Goal: Transaction & Acquisition: Book appointment/travel/reservation

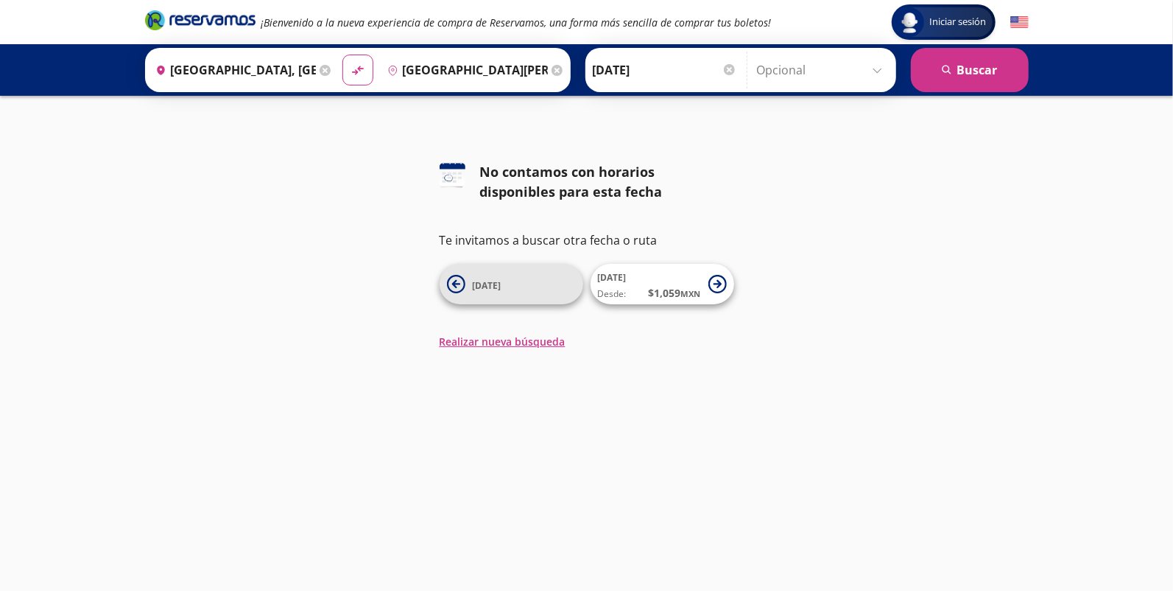
click at [449, 283] on icon at bounding box center [456, 284] width 18 height 18
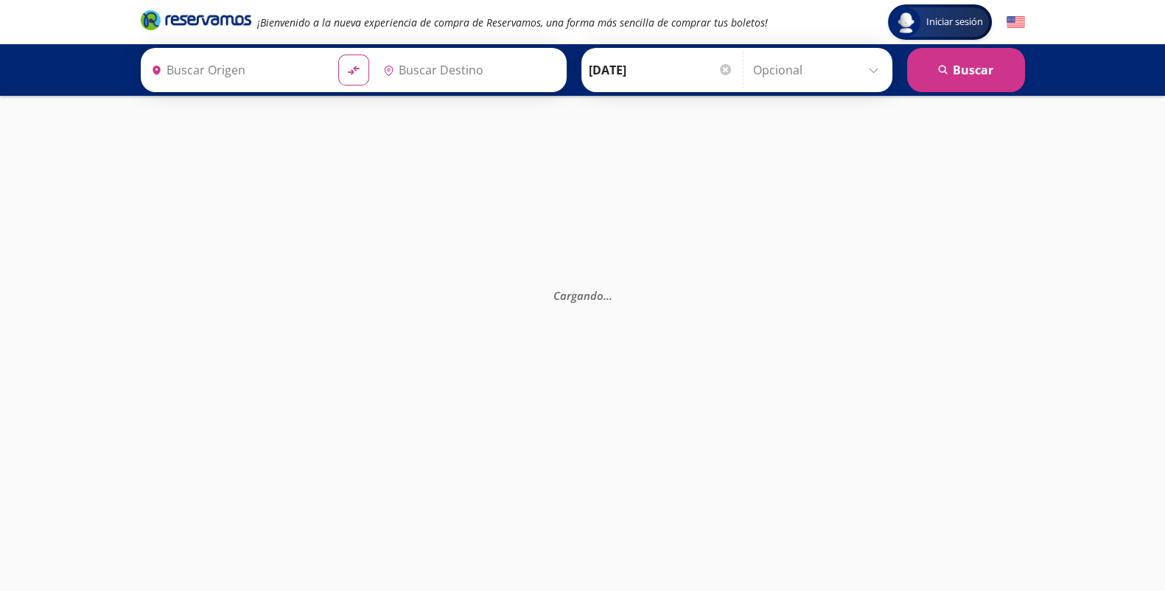
type input "[GEOGRAPHIC_DATA], [GEOGRAPHIC_DATA]"
type input "[GEOGRAPHIC_DATA][PERSON_NAME], [GEOGRAPHIC_DATA][PERSON_NAME]"
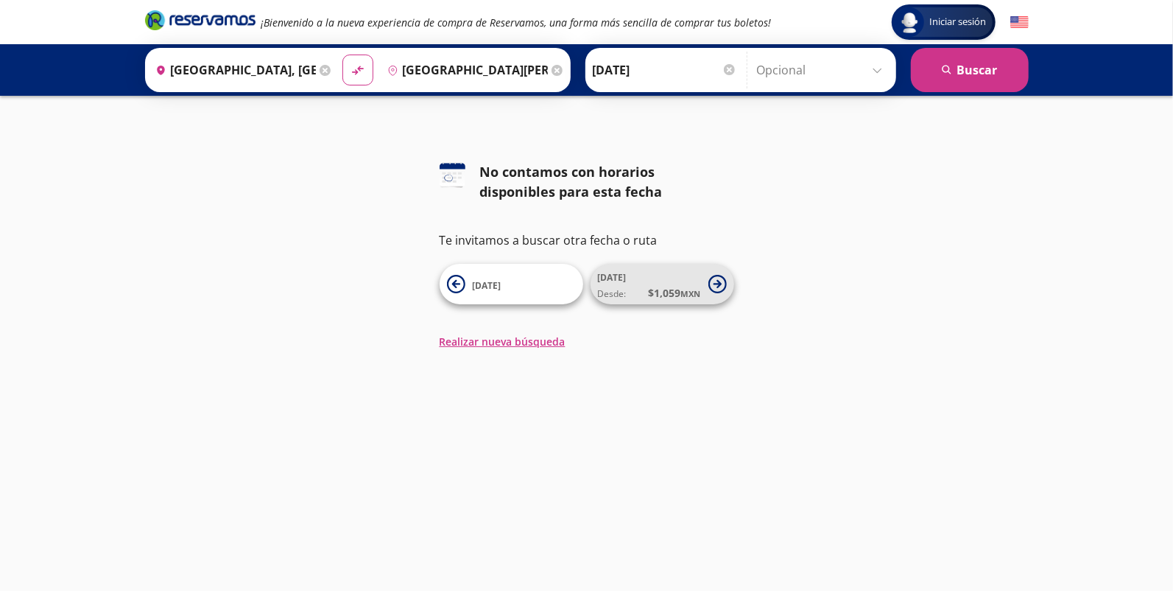
click at [722, 287] on icon at bounding box center [718, 284] width 18 height 18
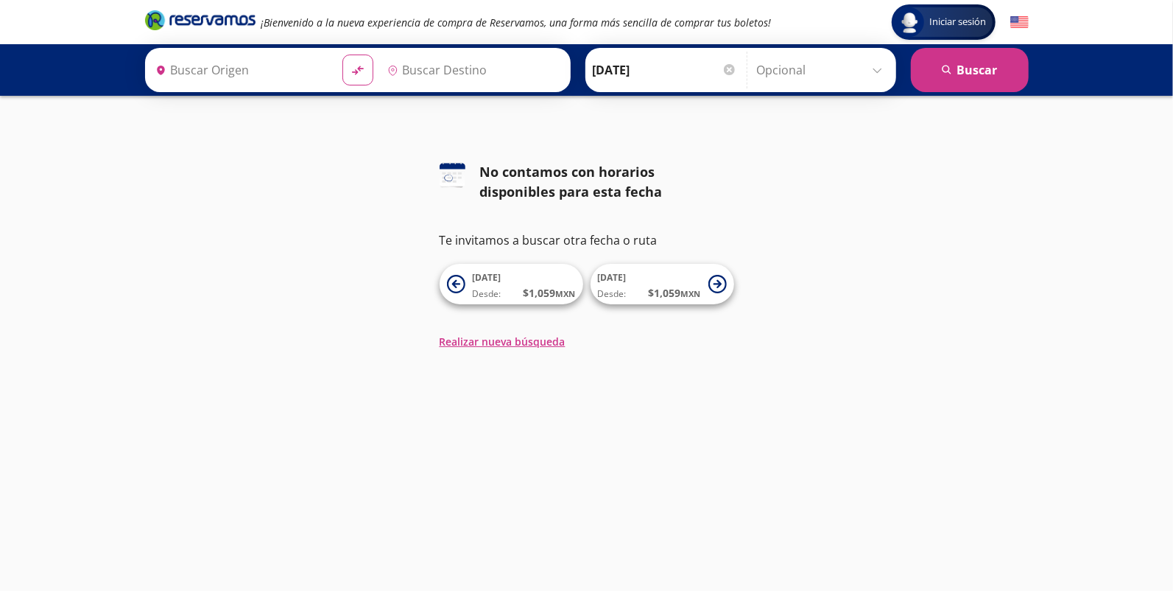
type input "[GEOGRAPHIC_DATA][PERSON_NAME], [GEOGRAPHIC_DATA][PERSON_NAME]"
type input "[GEOGRAPHIC_DATA], [GEOGRAPHIC_DATA]"
click at [724, 69] on div at bounding box center [729, 69] width 11 height 11
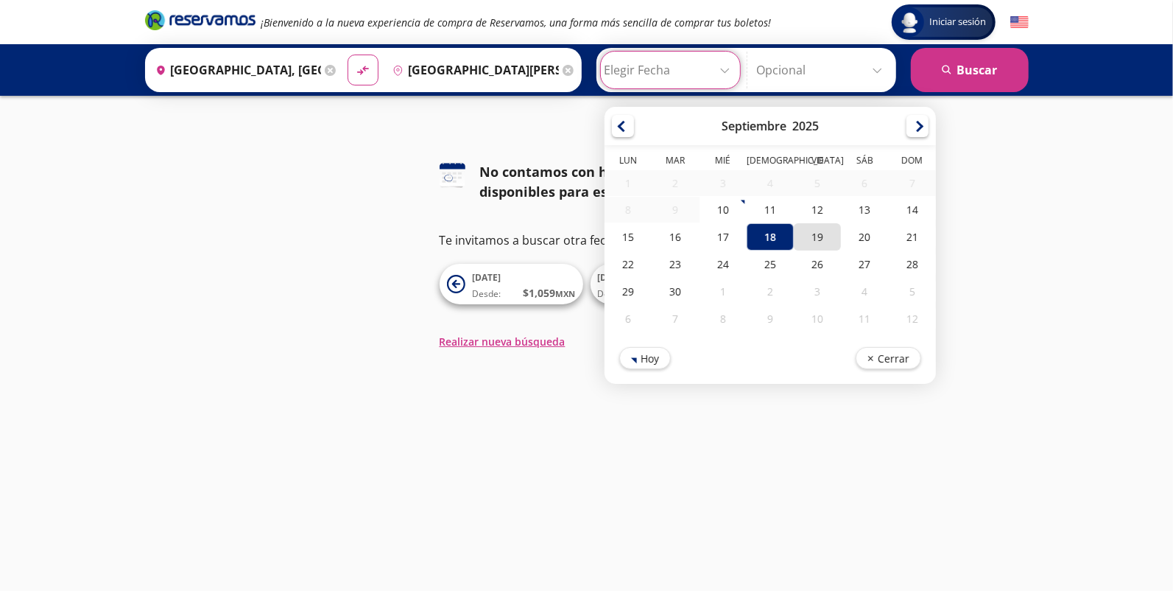
click at [823, 234] on div "19" at bounding box center [817, 236] width 47 height 27
type input "[DATE]"
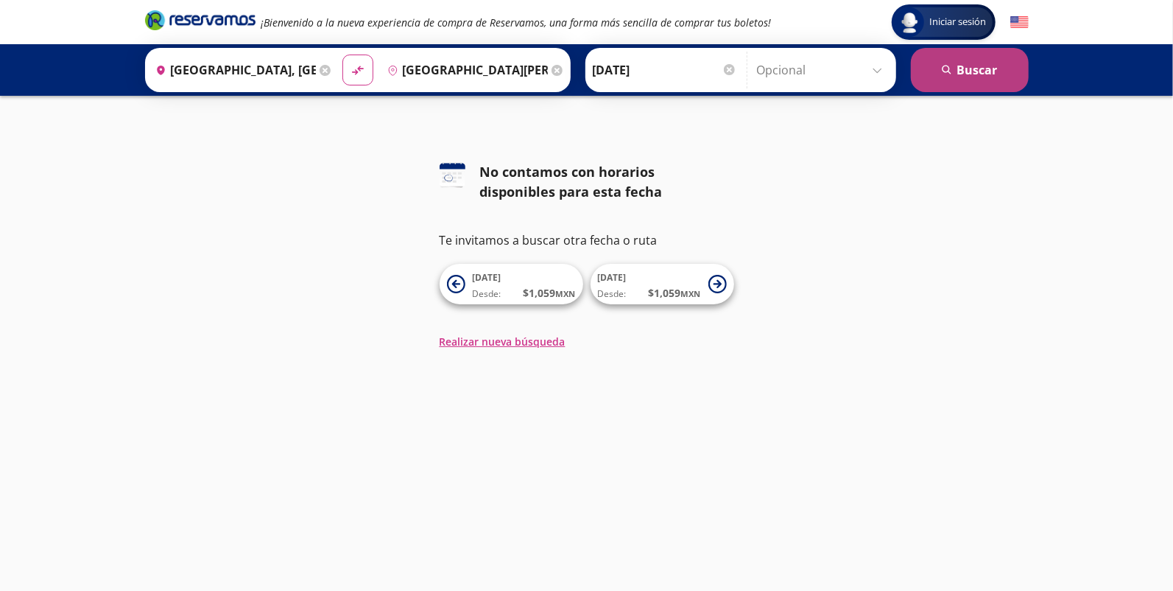
click at [955, 70] on button "search [GEOGRAPHIC_DATA]" at bounding box center [970, 70] width 118 height 44
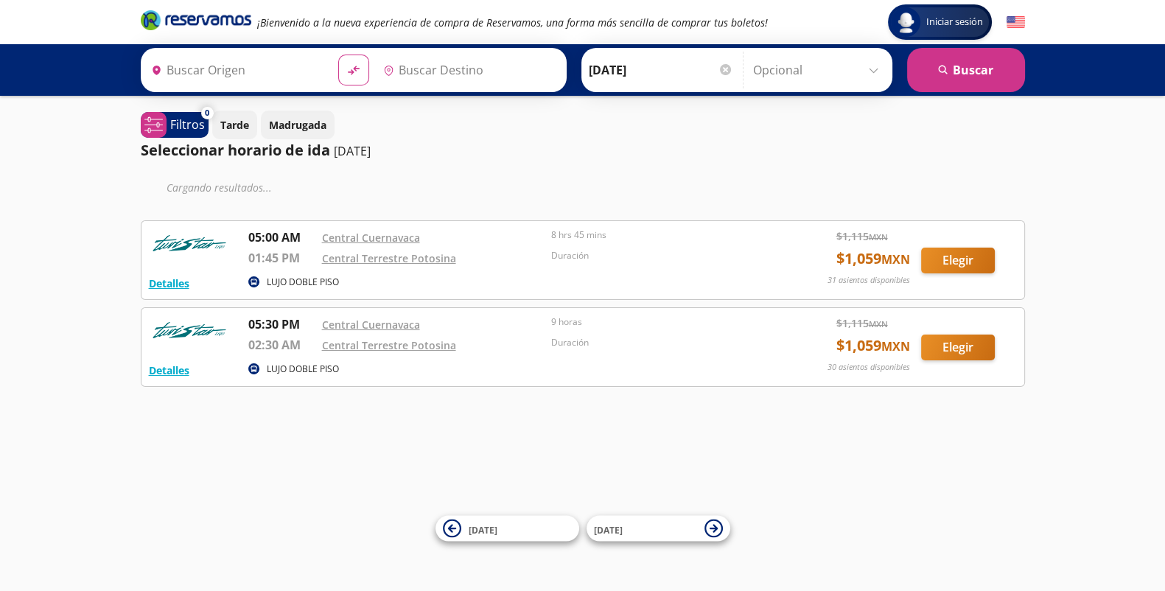
type input "[GEOGRAPHIC_DATA], [GEOGRAPHIC_DATA]"
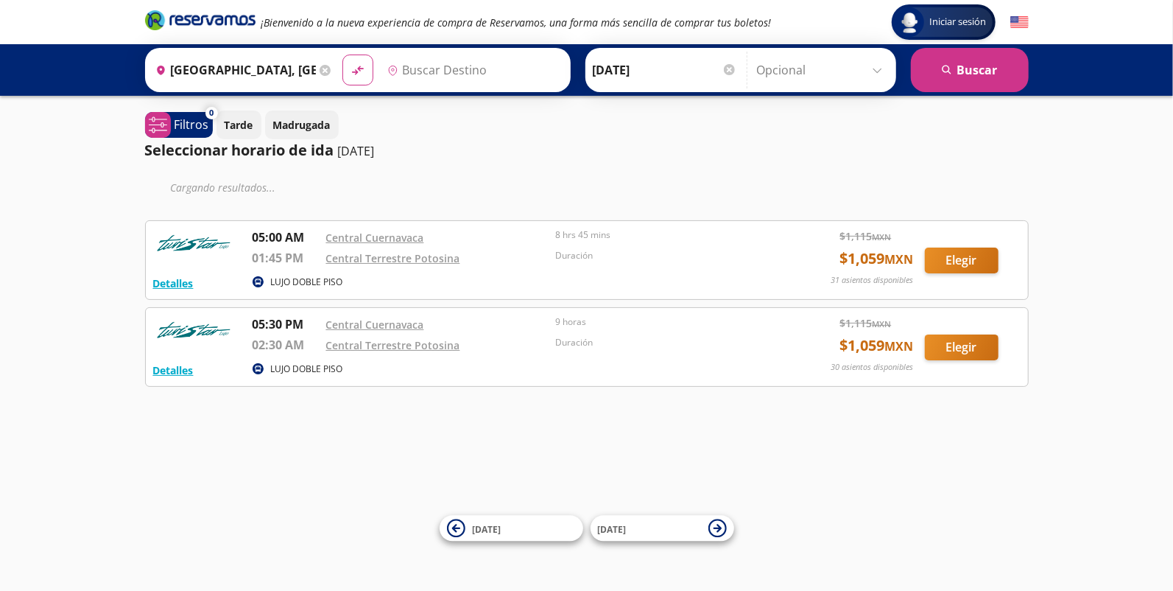
type input "[GEOGRAPHIC_DATA][PERSON_NAME], [GEOGRAPHIC_DATA][PERSON_NAME]"
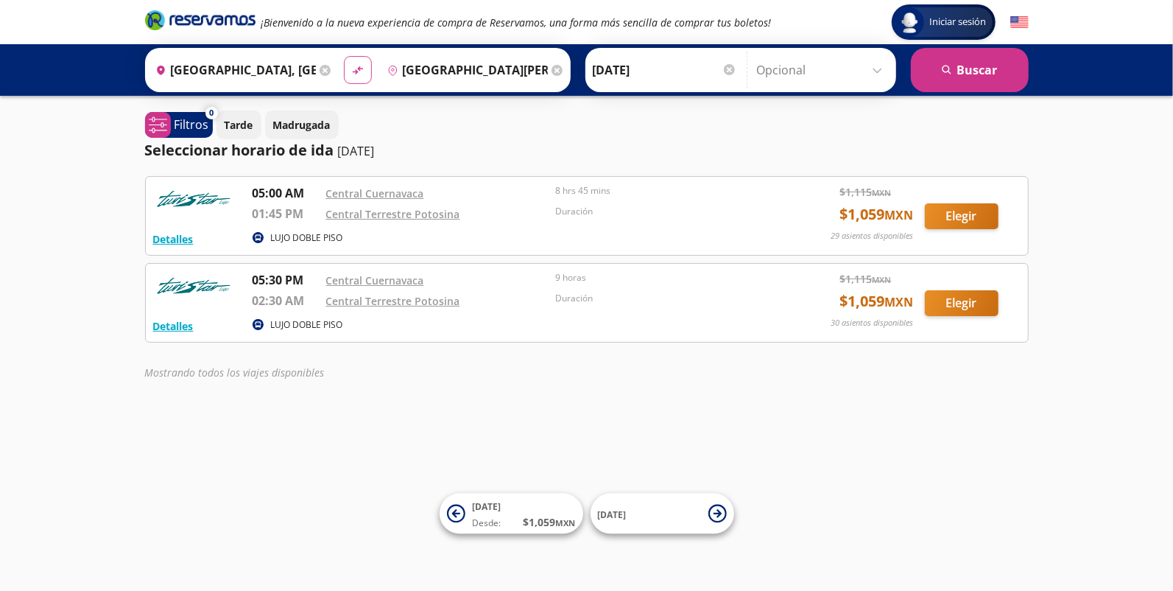
click at [360, 68] on icon "material-symbols:compare-arrows-rounded" at bounding box center [357, 70] width 13 height 14
type input "[GEOGRAPHIC_DATA][PERSON_NAME], [GEOGRAPHIC_DATA][PERSON_NAME]"
type input "[GEOGRAPHIC_DATA], [GEOGRAPHIC_DATA]"
click at [351, 66] on icon "material-symbols:compare-arrows-rounded" at bounding box center [357, 70] width 13 height 14
type input "[GEOGRAPHIC_DATA], [GEOGRAPHIC_DATA]"
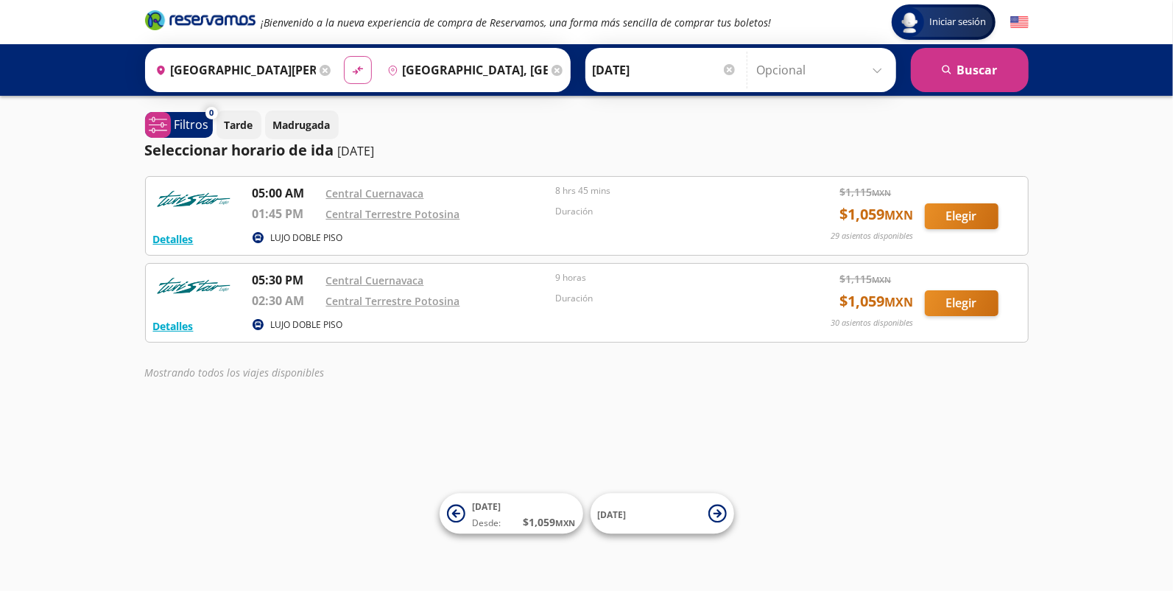
type input "[GEOGRAPHIC_DATA][PERSON_NAME], [GEOGRAPHIC_DATA][PERSON_NAME]"
click at [351, 66] on icon "material-symbols:compare-arrows-rounded" at bounding box center [357, 70] width 13 height 14
type input "[GEOGRAPHIC_DATA][PERSON_NAME], [GEOGRAPHIC_DATA][PERSON_NAME]"
type input "[GEOGRAPHIC_DATA], [GEOGRAPHIC_DATA]"
click at [934, 74] on button "search [GEOGRAPHIC_DATA]" at bounding box center [970, 70] width 118 height 44
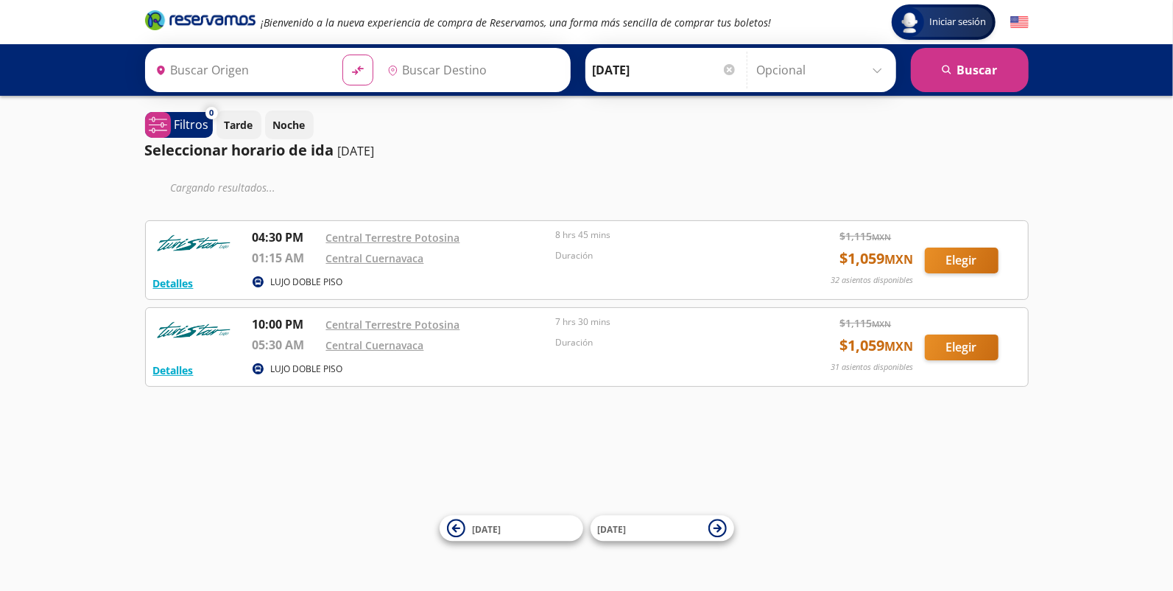
type input "[GEOGRAPHIC_DATA][PERSON_NAME], [GEOGRAPHIC_DATA][PERSON_NAME]"
click at [728, 69] on div at bounding box center [729, 69] width 11 height 11
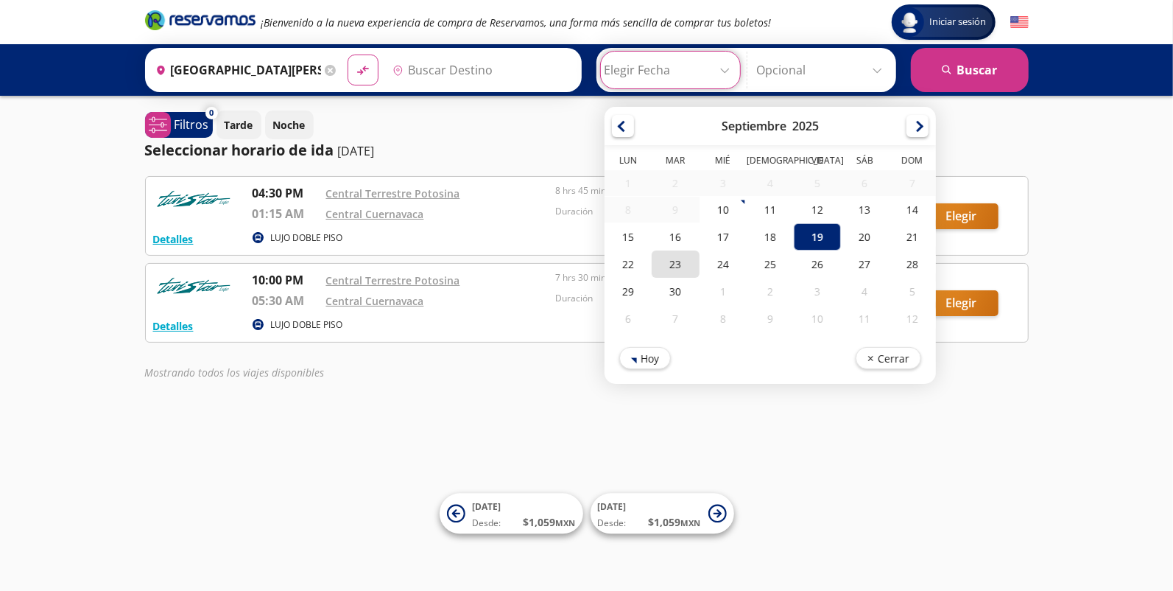
click at [687, 267] on div "23" at bounding box center [675, 263] width 47 height 27
type input "[DATE]"
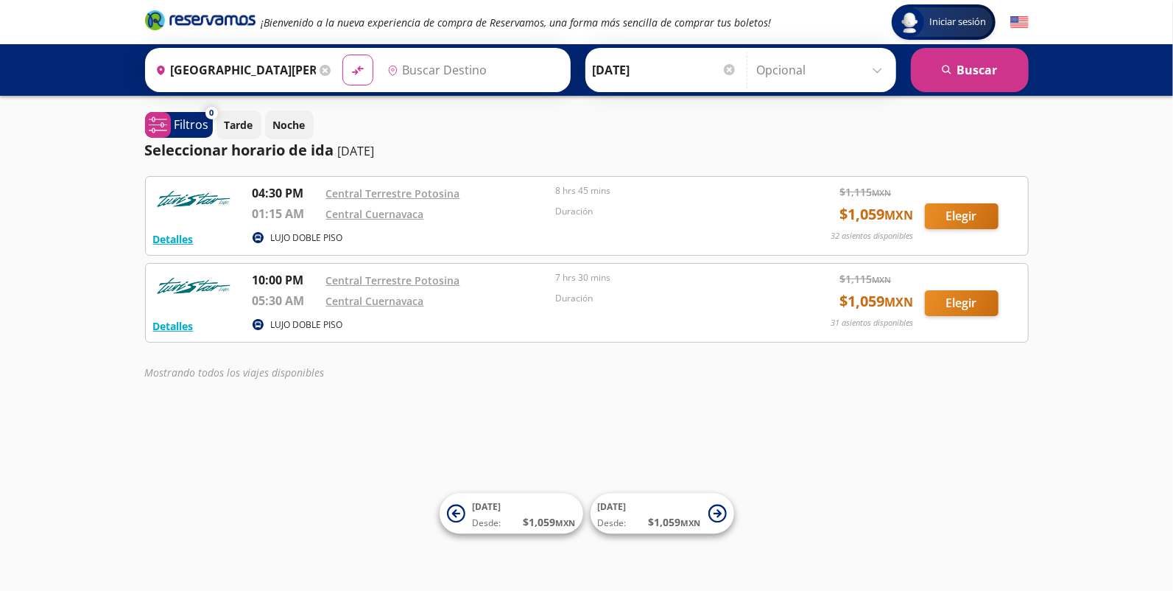
type input "[GEOGRAPHIC_DATA], [GEOGRAPHIC_DATA]"
click at [970, 77] on button "search [GEOGRAPHIC_DATA]" at bounding box center [970, 70] width 118 height 44
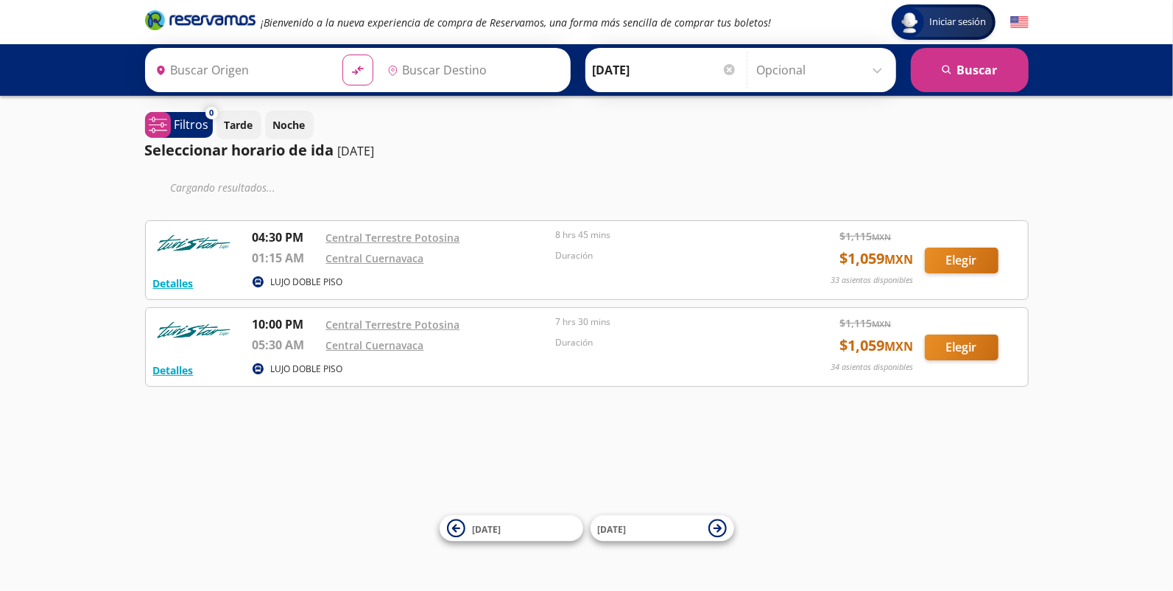
type input "[GEOGRAPHIC_DATA][PERSON_NAME], [GEOGRAPHIC_DATA][PERSON_NAME]"
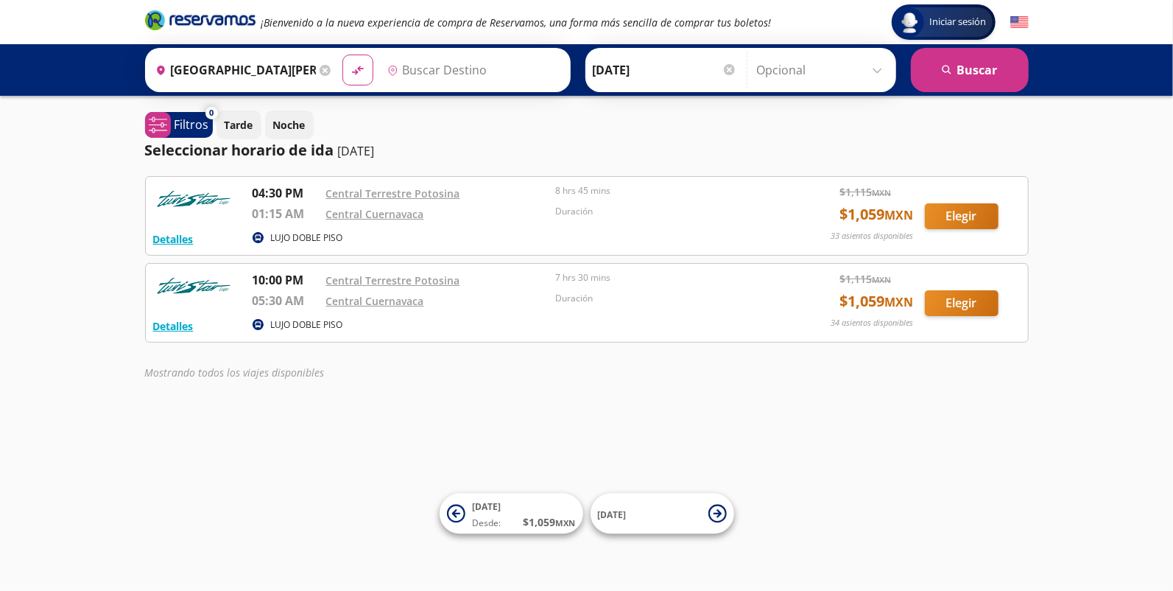
type input "[GEOGRAPHIC_DATA], [GEOGRAPHIC_DATA]"
